Goal: Task Accomplishment & Management: Use online tool/utility

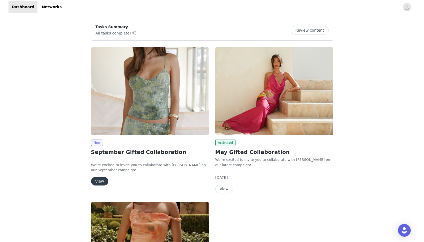
click at [167, 119] on img at bounding box center [150, 91] width 118 height 88
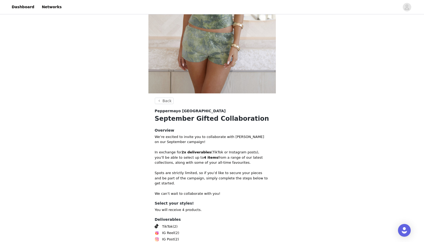
scroll to position [160, 0]
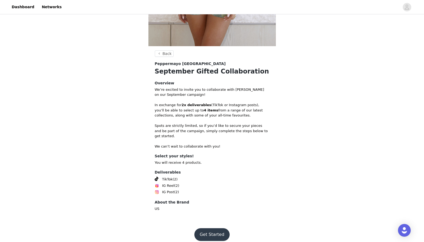
click at [204, 228] on button "Get Started" at bounding box center [211, 234] width 35 height 13
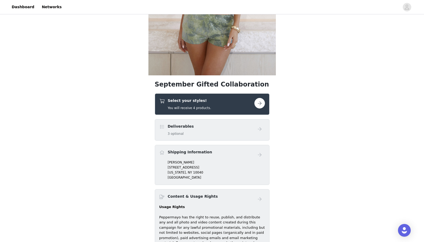
scroll to position [157, 0]
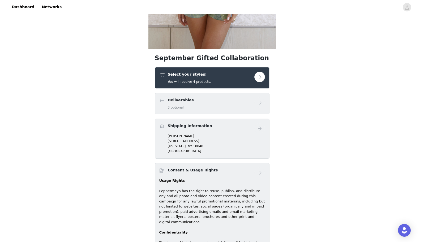
click at [259, 81] on button "button" at bounding box center [259, 77] width 11 height 11
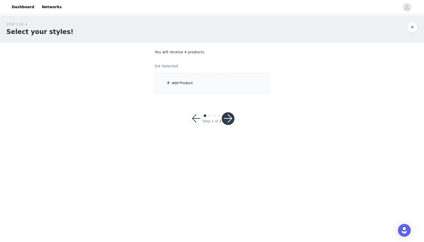
click at [259, 81] on div "Add Product" at bounding box center [212, 83] width 115 height 20
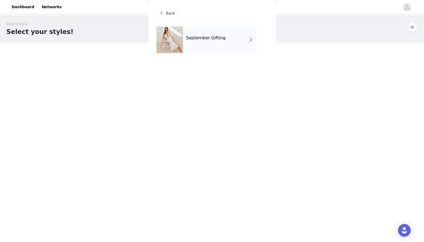
click at [247, 34] on div "September Gifting" at bounding box center [220, 40] width 74 height 27
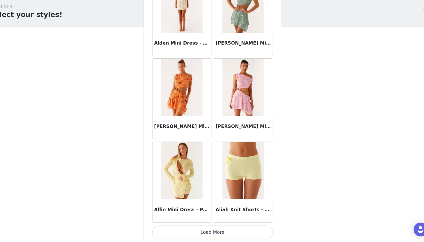
click at [215, 232] on button "Load More" at bounding box center [211, 233] width 111 height 13
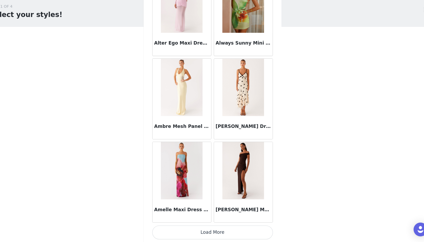
click at [219, 235] on button "Load More" at bounding box center [211, 233] width 111 height 13
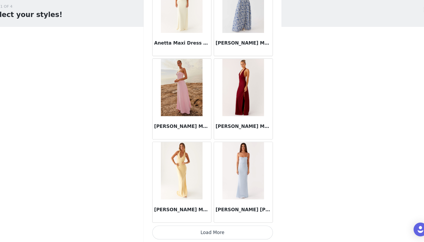
click at [225, 224] on div "[PERSON_NAME] [PERSON_NAME] Maxi Dress - Blue" at bounding box center [240, 186] width 57 height 77
click at [225, 228] on button "Load More" at bounding box center [211, 233] width 111 height 13
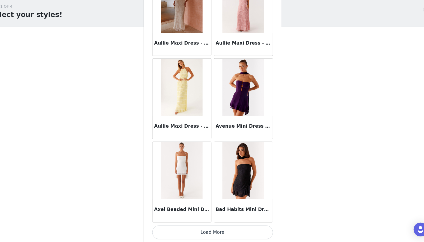
click at [211, 232] on button "Load More" at bounding box center [211, 233] width 111 height 13
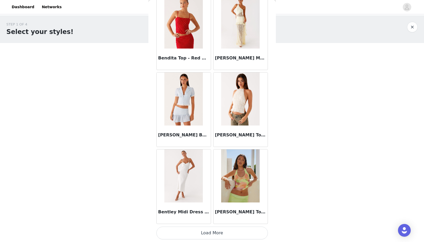
click at [212, 230] on button "Load More" at bounding box center [211, 233] width 111 height 13
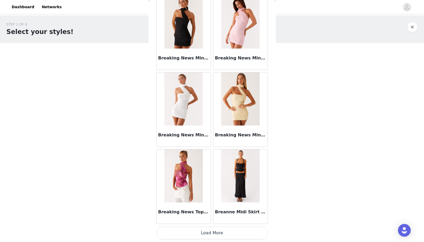
click at [209, 227] on button "Load More" at bounding box center [211, 233] width 111 height 13
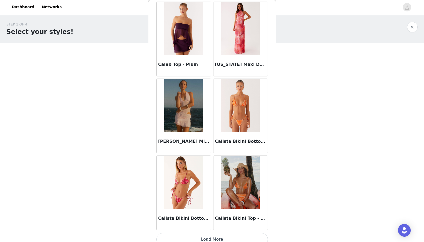
scroll to position [5187, 0]
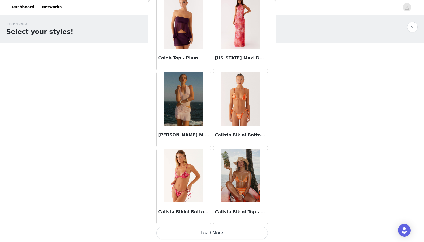
click at [215, 232] on button "Load More" at bounding box center [211, 233] width 111 height 13
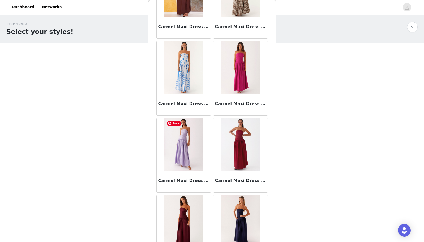
scroll to position [5957, 0]
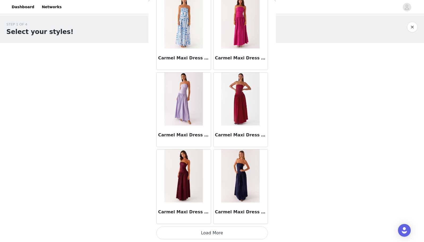
click at [216, 237] on button "Load More" at bounding box center [211, 233] width 111 height 13
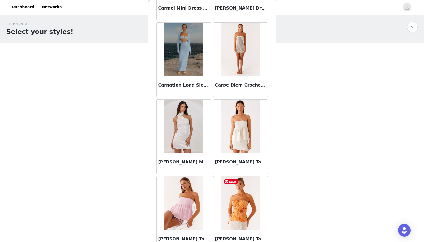
scroll to position [6727, 0]
